Goal: Information Seeking & Learning: Understand process/instructions

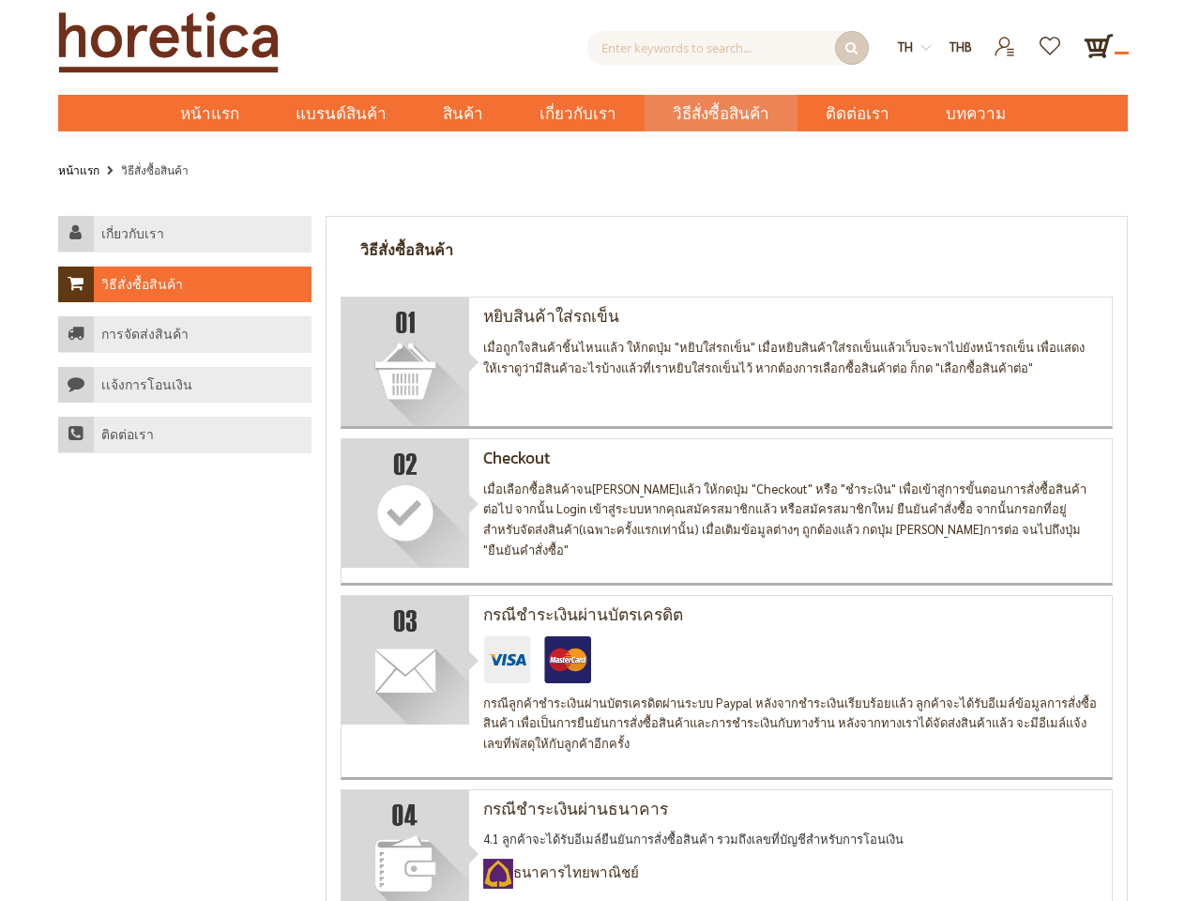
click at [592, 450] on h4 "Checkout" at bounding box center [790, 459] width 614 height 21
click at [728, 48] on input "Enter keywords to search..." at bounding box center [728, 48] width 282 height 34
click at [914, 47] on strong "th" at bounding box center [914, 47] width 33 height 21
type input "Enter keywords to search..."
click at [961, 47] on span "THB" at bounding box center [961, 46] width 23 height 16
